Goal: Information Seeking & Learning: Compare options

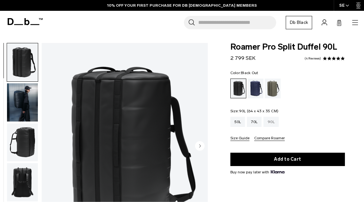
click at [274, 117] on div "90L" at bounding box center [270, 122] width 15 height 10
click at [273, 89] on div "Forest Green" at bounding box center [273, 89] width 16 height 20
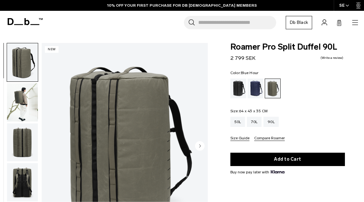
click at [259, 87] on div "Blue Hour" at bounding box center [255, 89] width 16 height 20
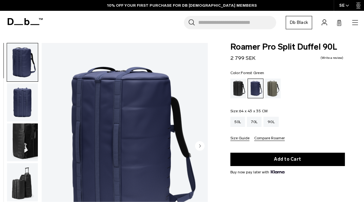
click at [270, 88] on div "Forest Green" at bounding box center [273, 89] width 16 height 20
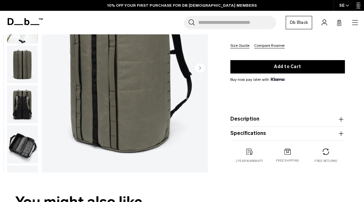
scroll to position [95, 0]
